Goal: Check status: Check status

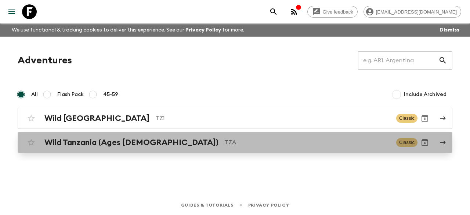
click at [224, 145] on p "TZA" at bounding box center [307, 142] width 166 height 9
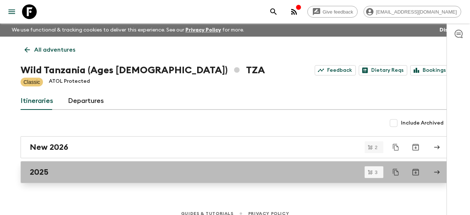
click at [112, 175] on div "2025" at bounding box center [228, 173] width 396 height 10
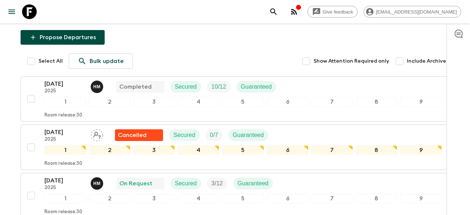
scroll to position [148, 0]
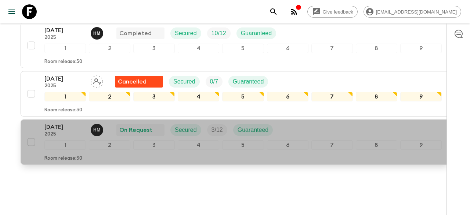
click at [82, 132] on p "2025" at bounding box center [64, 135] width 40 height 6
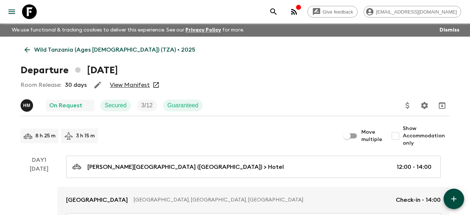
click at [127, 85] on link "View Manifest" at bounding box center [130, 84] width 40 height 7
